Goal: Task Accomplishment & Management: Use online tool/utility

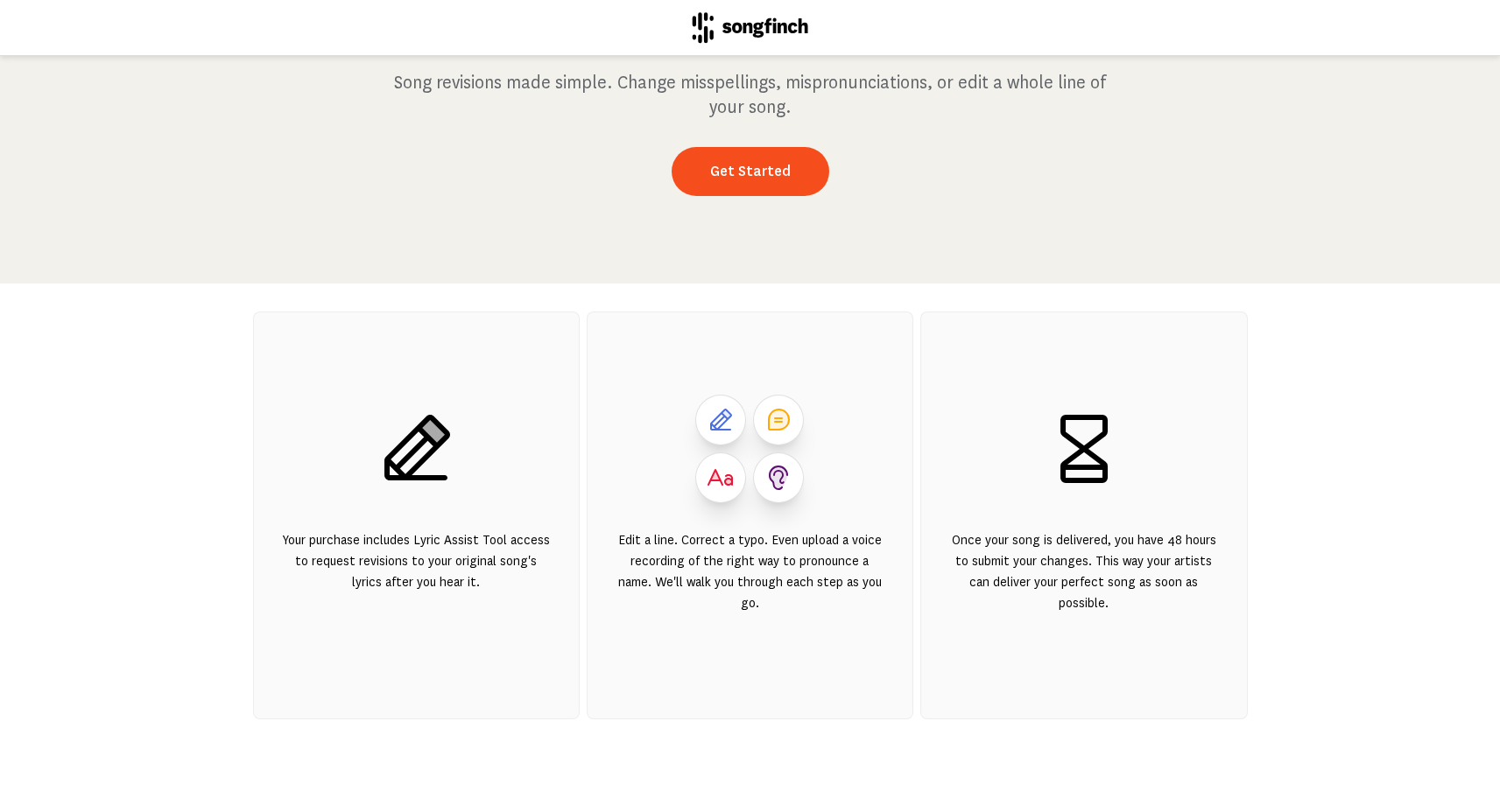
scroll to position [173, 0]
click at [745, 172] on link "Get Started" at bounding box center [750, 169] width 158 height 49
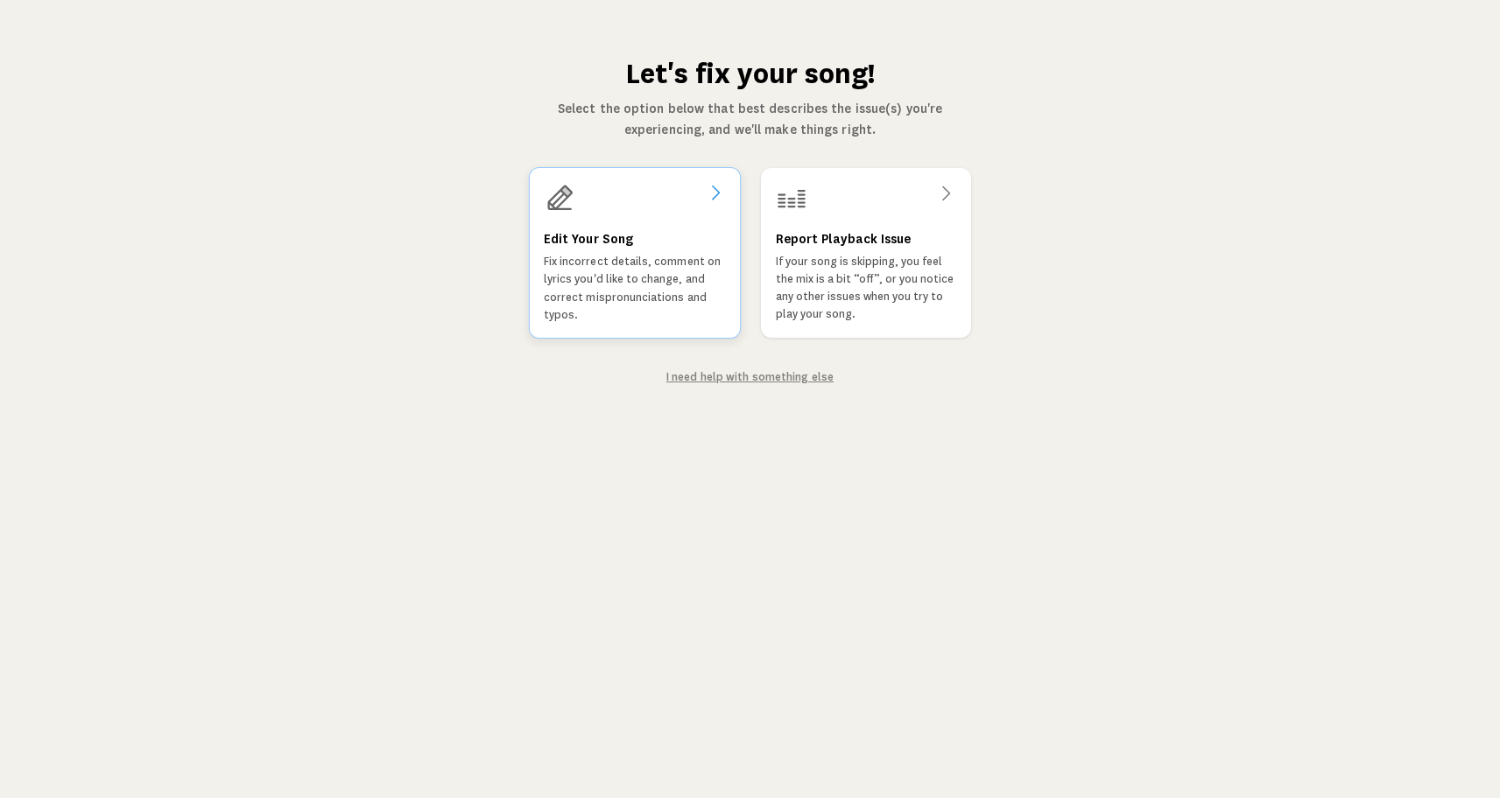
click at [707, 194] on icon at bounding box center [714, 192] width 21 height 21
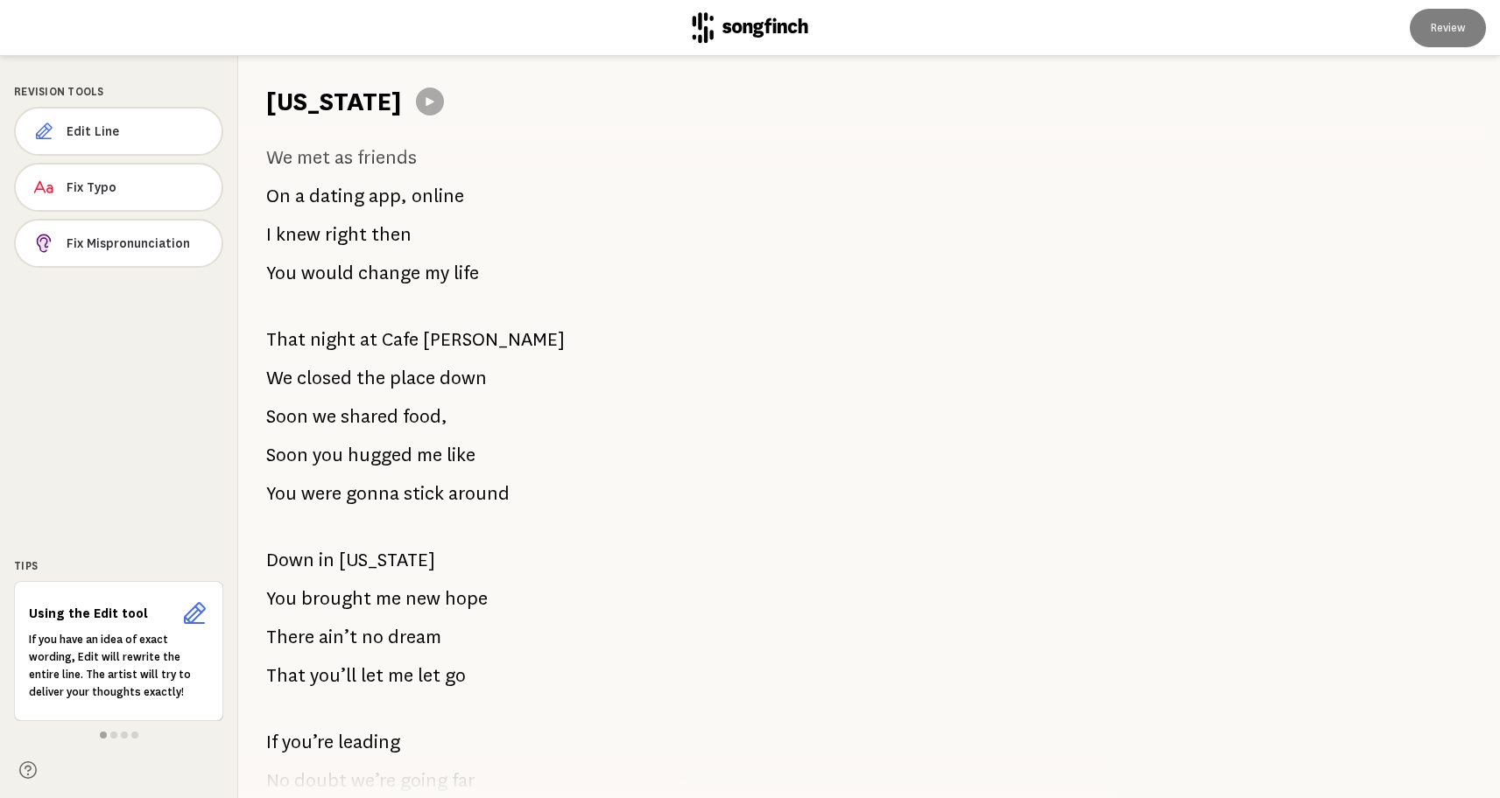
scroll to position [37, 0]
click at [125, 129] on span "Edit Line" at bounding box center [136, 132] width 139 height 18
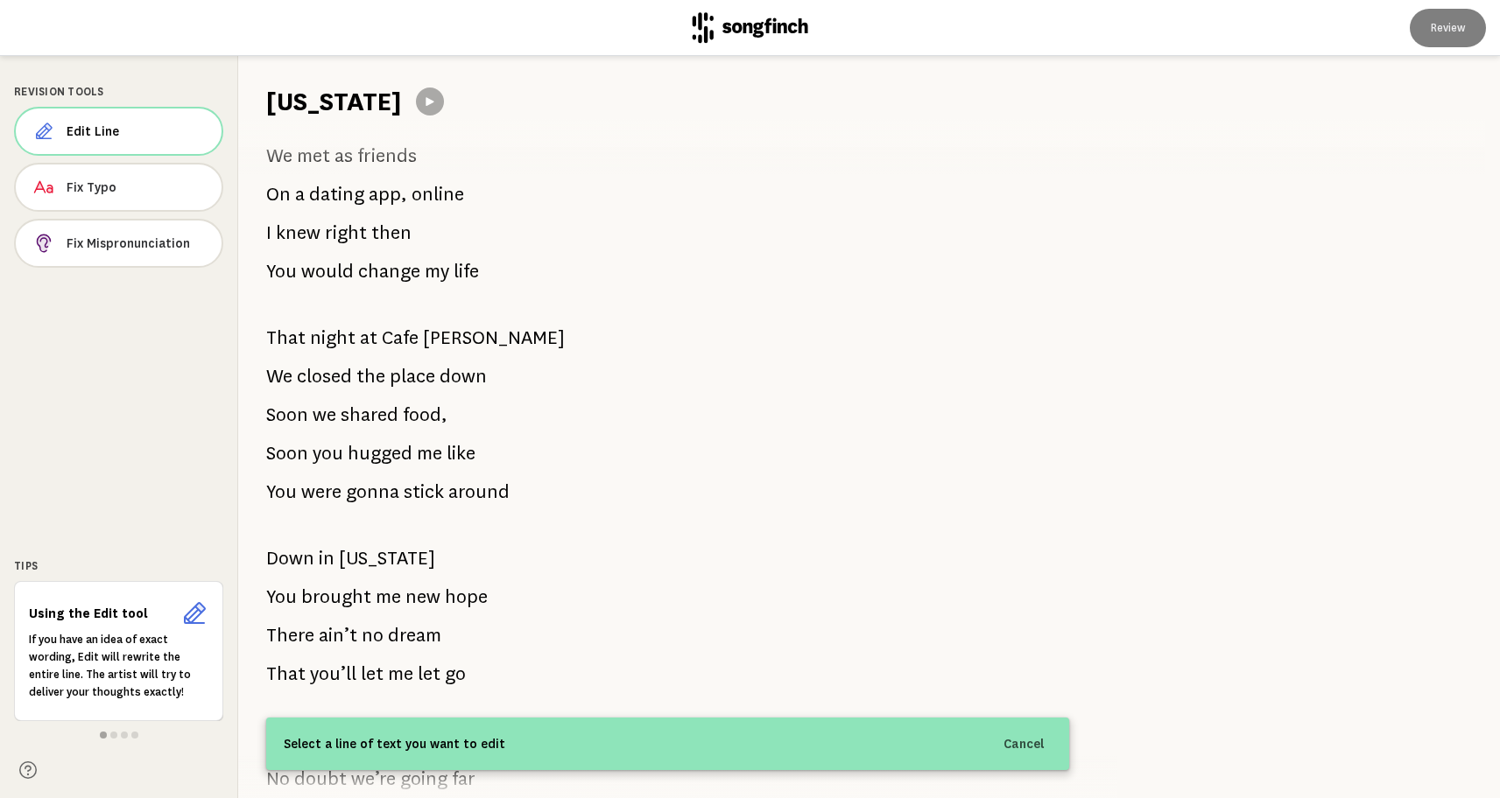
click at [126, 381] on div "Revision Tools Edit Line Fix Typo Fix Mispronunciation Tips Using the Edit tool…" at bounding box center [119, 427] width 238 height 742
